Goal: Obtain resource: Obtain resource

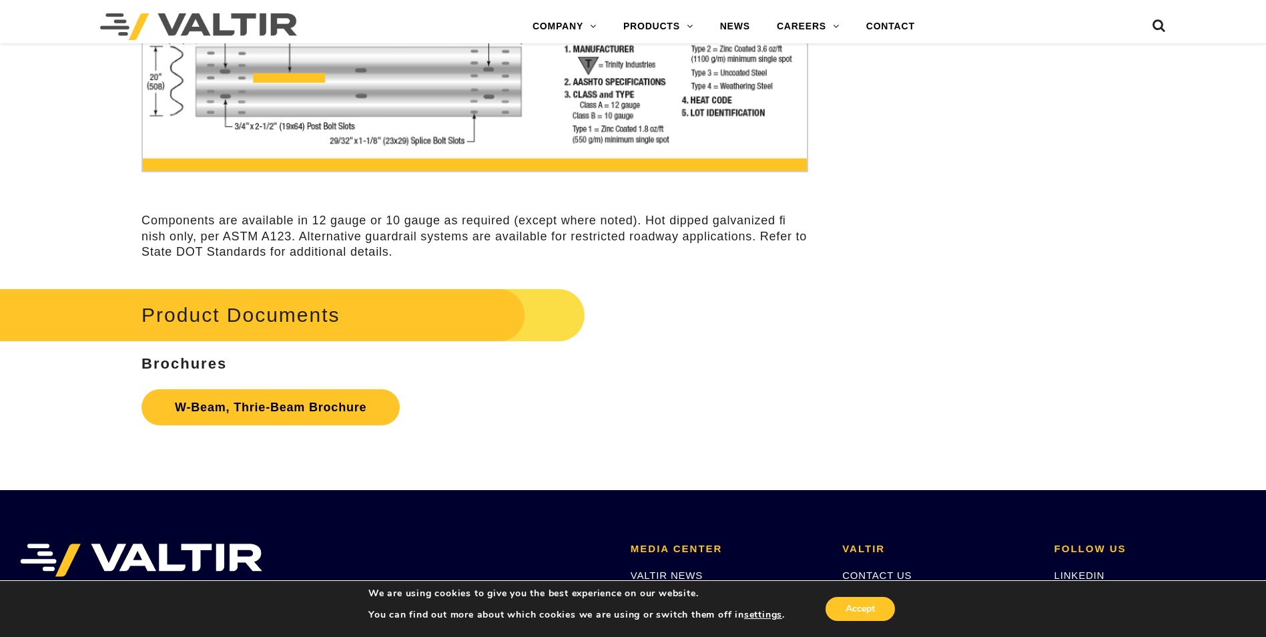
scroll to position [4103, 0]
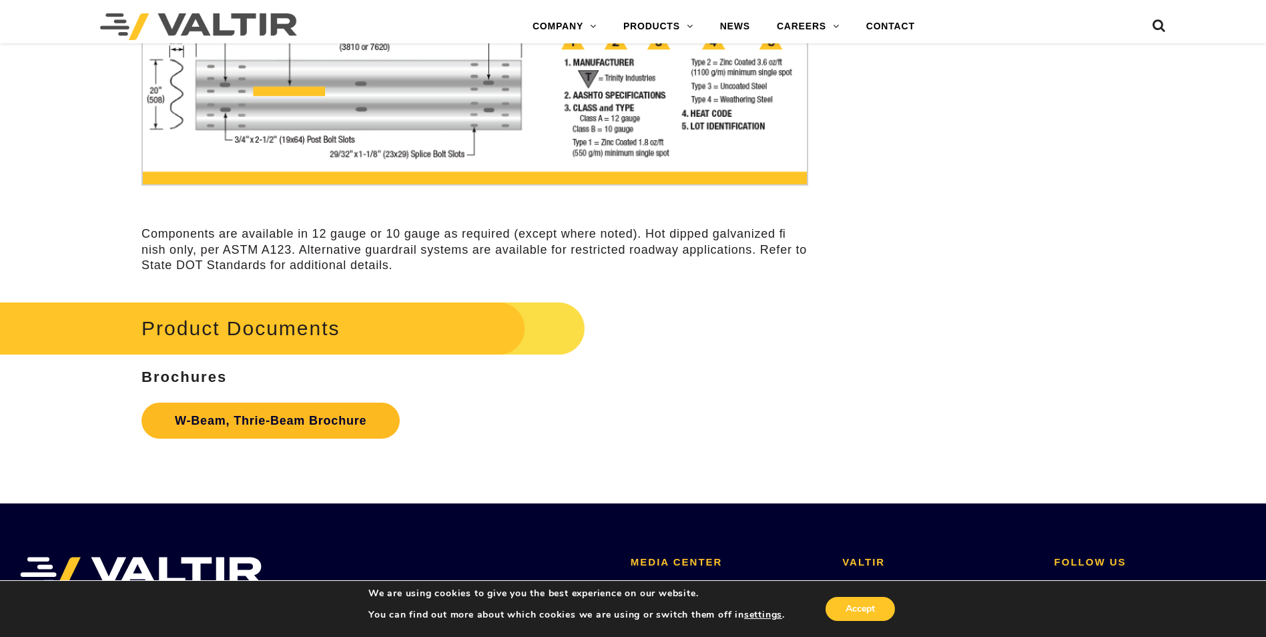
click at [260, 425] on link "W-Beam, Thrie-Beam Brochure" at bounding box center [271, 421] width 258 height 36
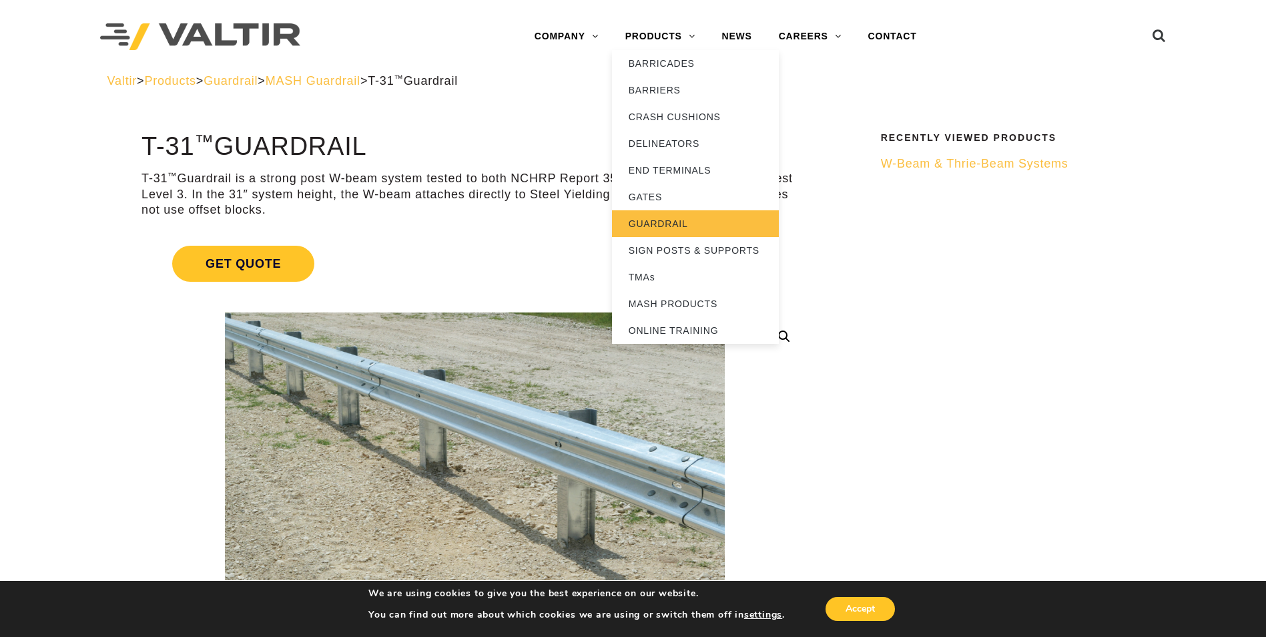
click at [645, 222] on link "GUARDRAIL" at bounding box center [695, 223] width 167 height 27
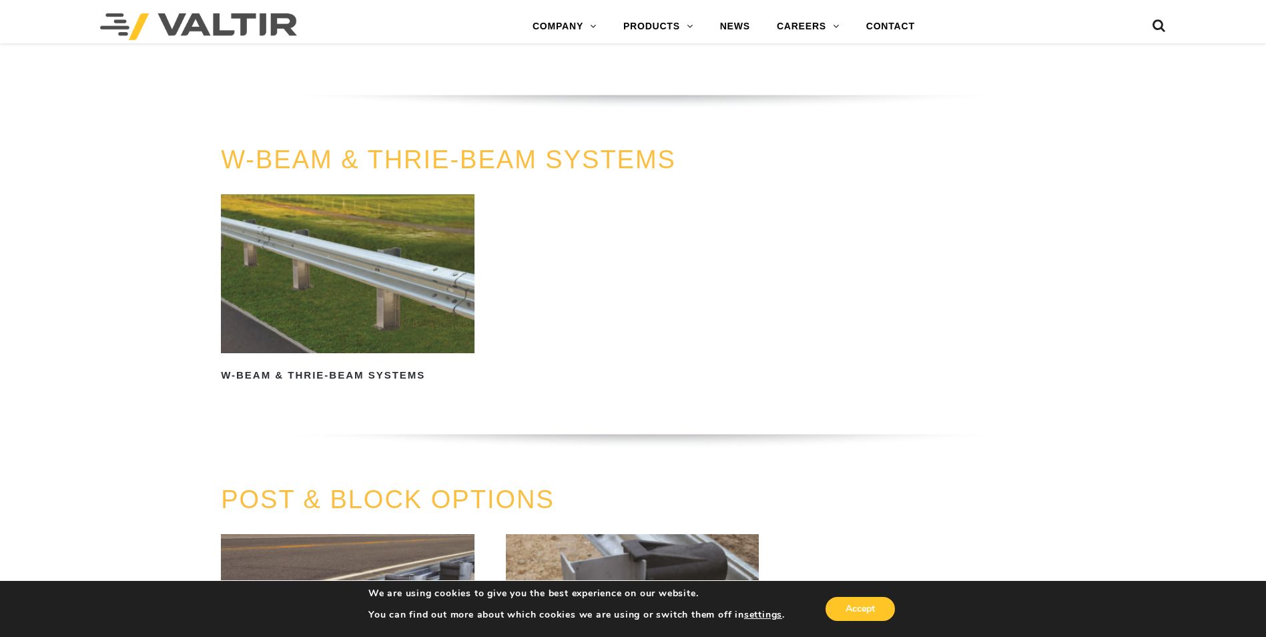
scroll to position [979, 0]
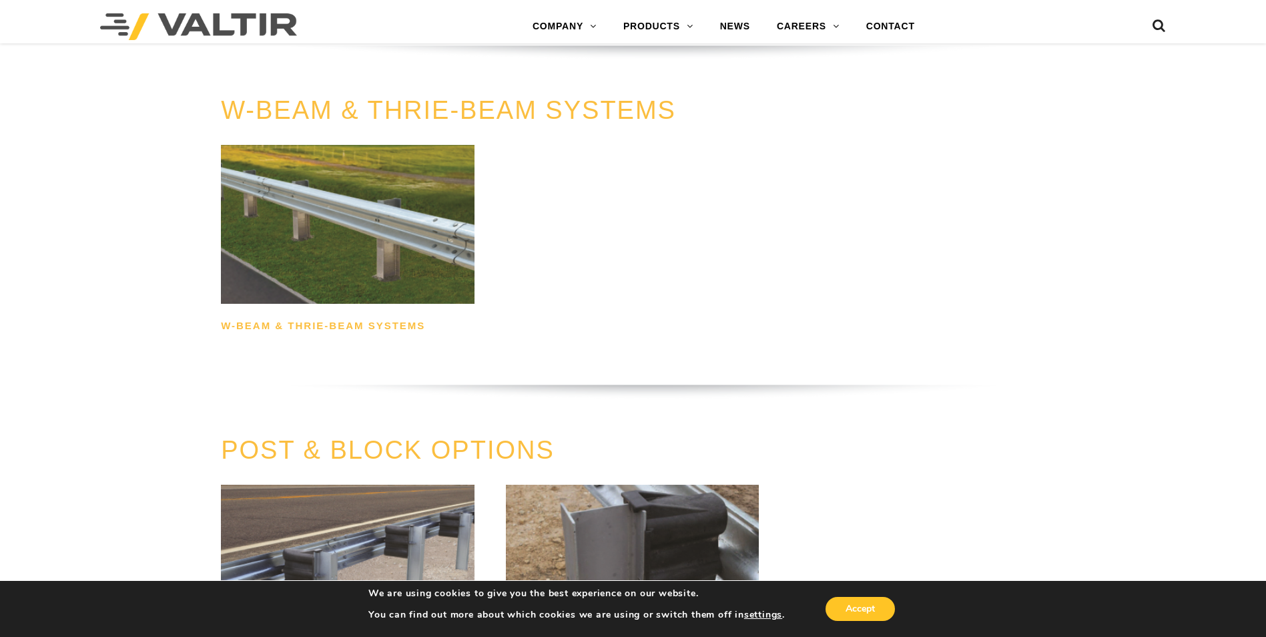
click at [334, 322] on h2 "W-Beam & Thrie-Beam Systems" at bounding box center [348, 326] width 254 height 21
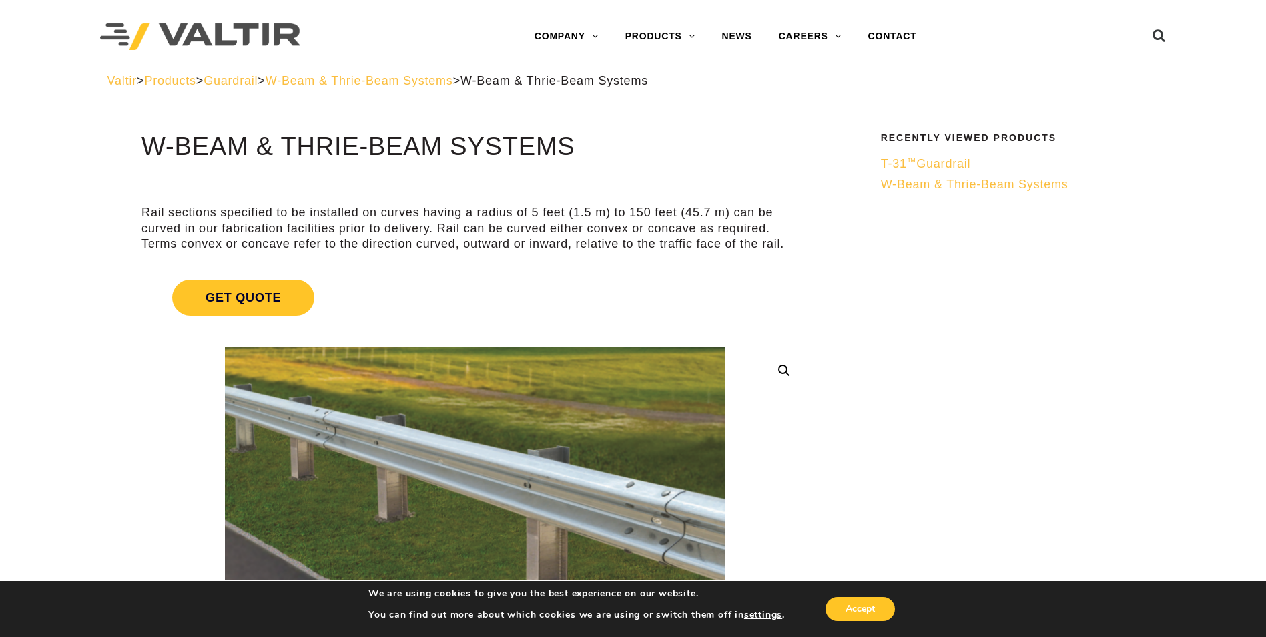
click at [412, 80] on span "W-Beam & Thrie-Beam Systems" at bounding box center [360, 80] width 188 height 13
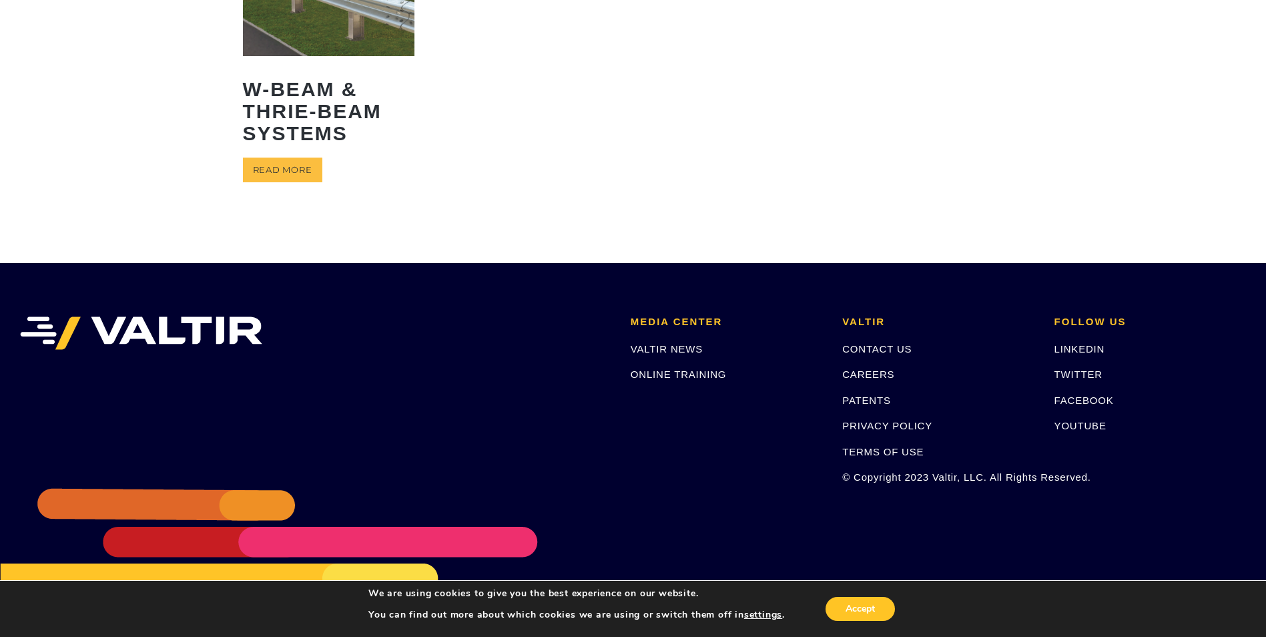
scroll to position [200, 0]
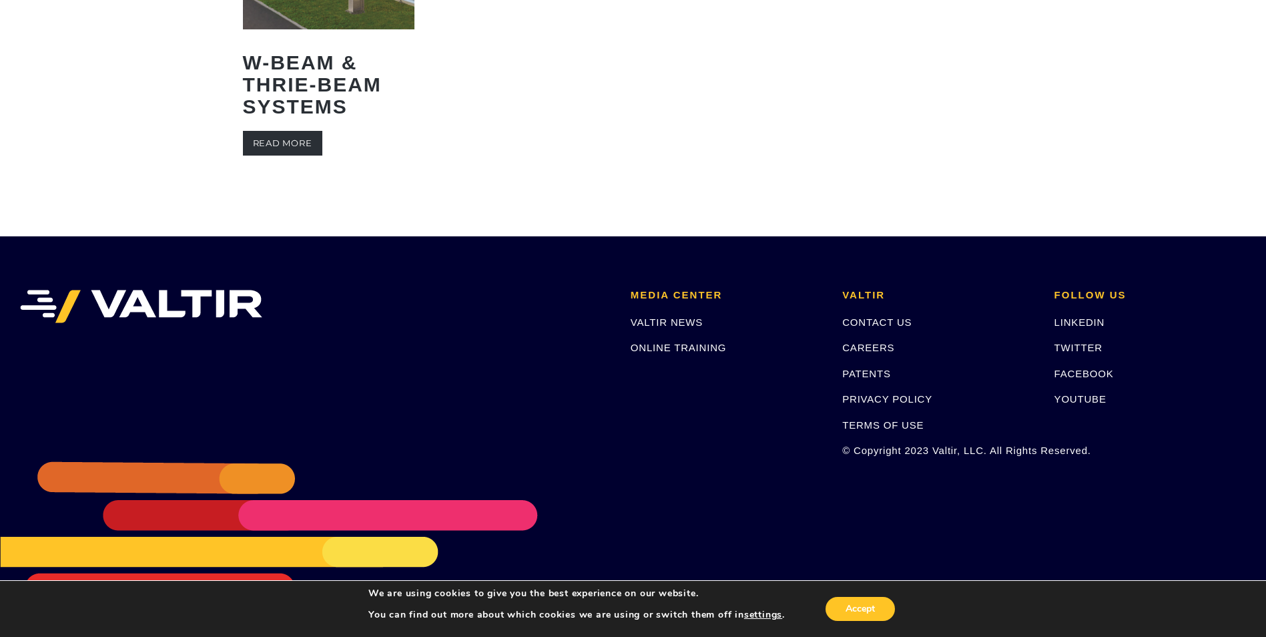
click at [294, 149] on link "Read more" at bounding box center [282, 143] width 79 height 25
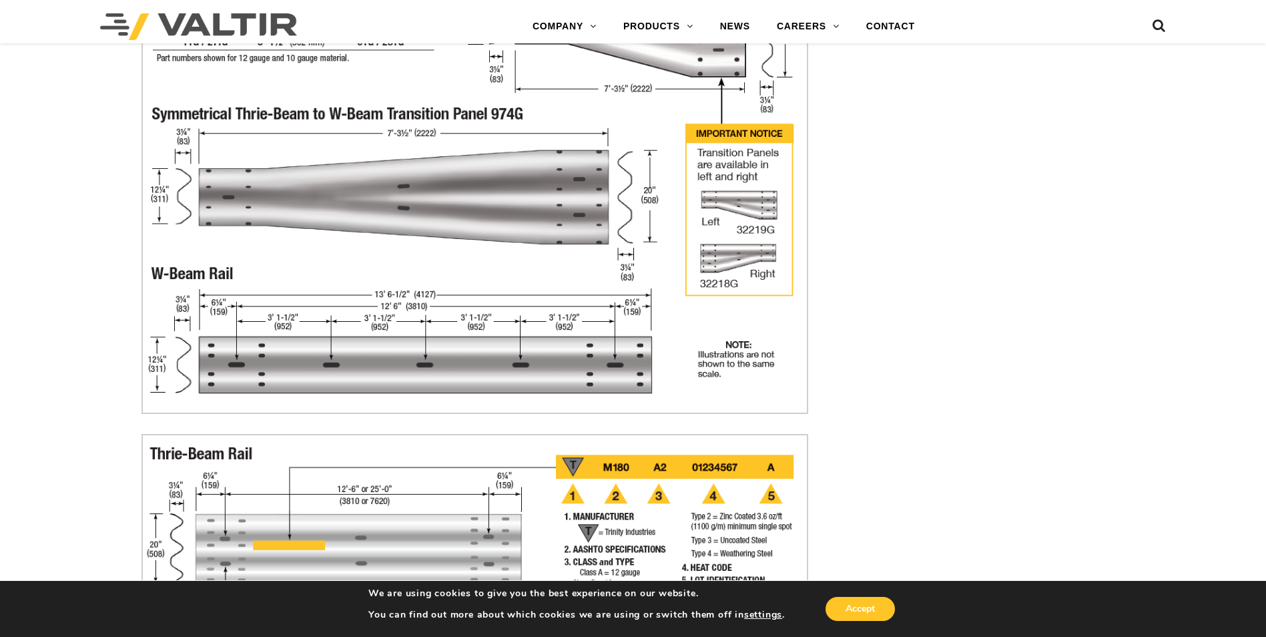
scroll to position [3738, 0]
